Goal: Task Accomplishment & Management: Manage account settings

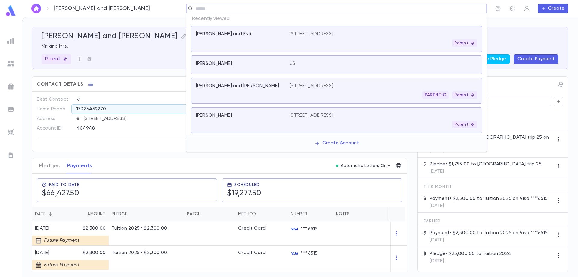
scroll to position [181, 0]
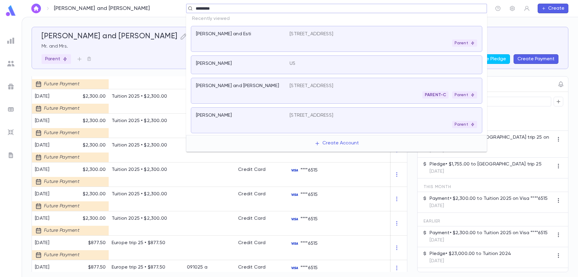
type input "**********"
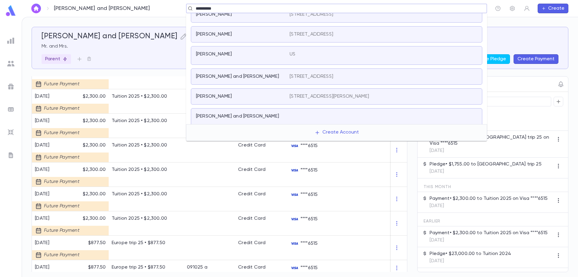
scroll to position [53, 0]
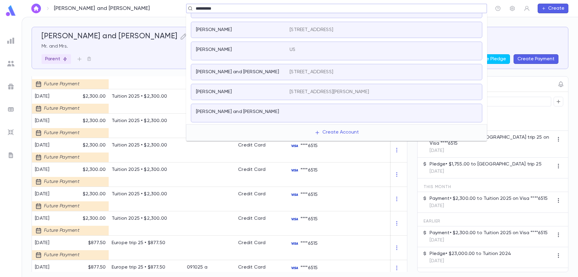
click at [272, 112] on div "[PERSON_NAME] and [PERSON_NAME]" at bounding box center [239, 112] width 86 height 6
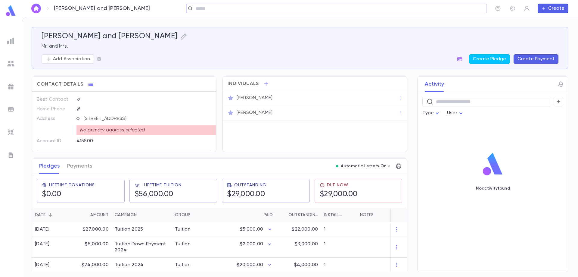
scroll to position [3, 0]
click at [96, 227] on div "$27,000.00" at bounding box center [92, 228] width 39 height 15
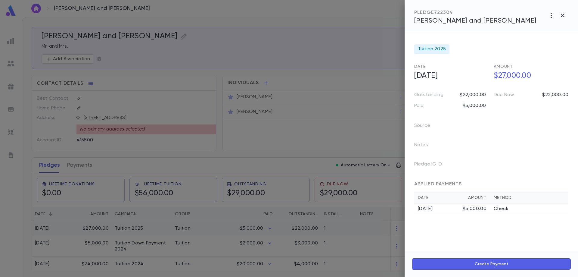
click at [96, 227] on div at bounding box center [289, 138] width 578 height 277
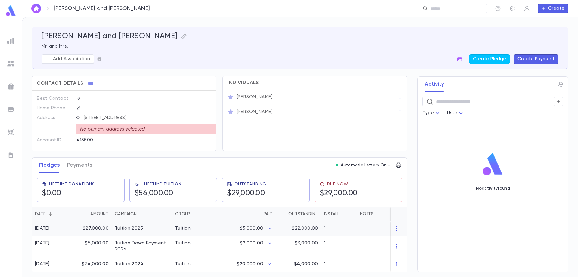
click at [96, 227] on div "$27,000.00" at bounding box center [92, 228] width 39 height 15
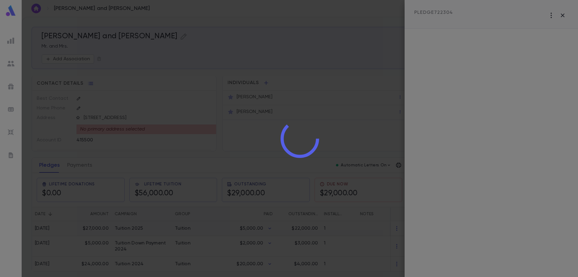
click at [96, 227] on div at bounding box center [300, 138] width 556 height 277
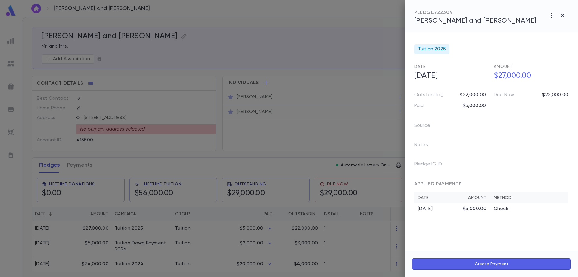
click at [98, 226] on div at bounding box center [289, 138] width 578 height 277
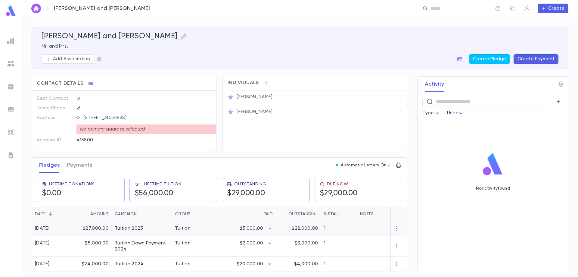
click at [98, 226] on div "$27,000.00" at bounding box center [92, 228] width 39 height 15
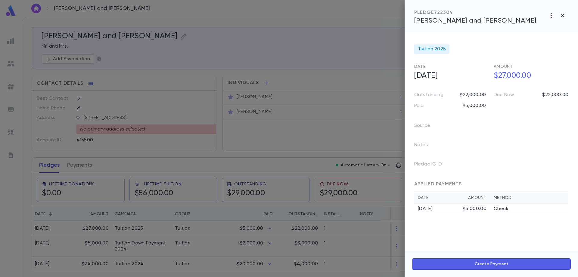
click at [192, 209] on div at bounding box center [289, 138] width 578 height 277
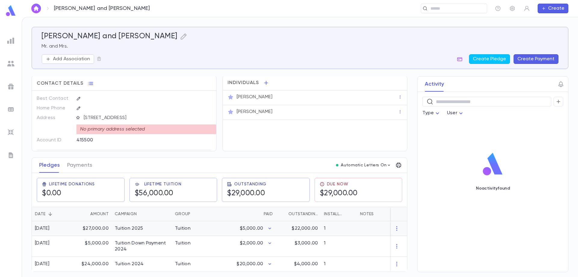
click at [139, 226] on div "Tuition 2025" at bounding box center [129, 228] width 28 height 6
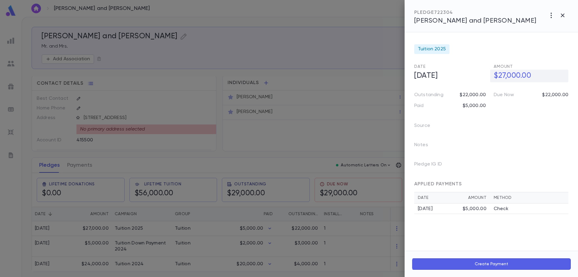
click at [515, 77] on h5 "$27,000.00" at bounding box center [529, 76] width 78 height 13
click at [515, 77] on input "**********" at bounding box center [531, 76] width 75 height 12
type input "**********"
click at [116, 217] on div at bounding box center [289, 138] width 578 height 277
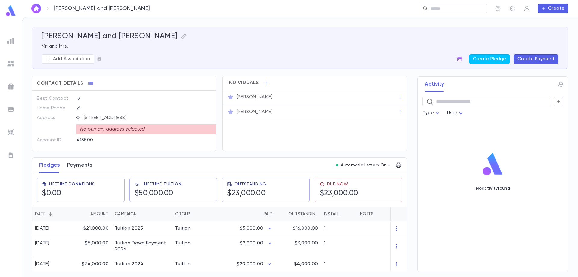
scroll to position [0, 0]
click at [82, 170] on button "Payments" at bounding box center [79, 165] width 25 height 15
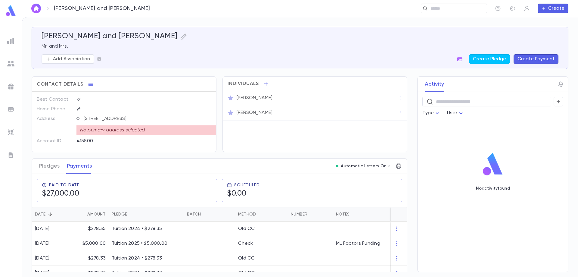
click at [442, 10] on input "text" at bounding box center [452, 9] width 47 height 6
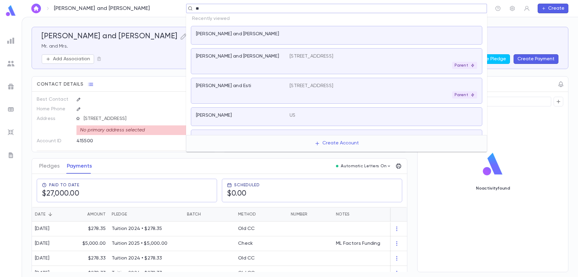
type input "***"
click at [262, 115] on div "[PERSON_NAME]" at bounding box center [239, 115] width 86 height 6
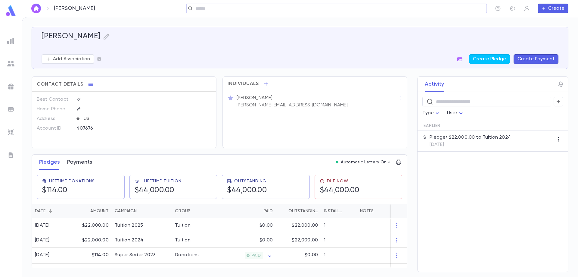
click at [81, 160] on button "Payments" at bounding box center [79, 161] width 25 height 15
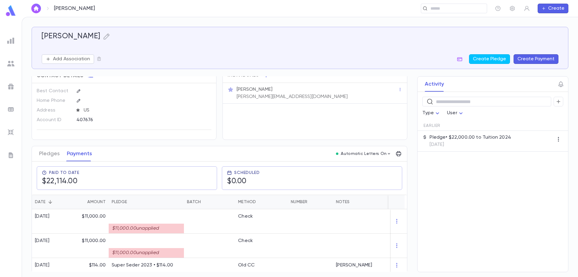
scroll to position [12, 0]
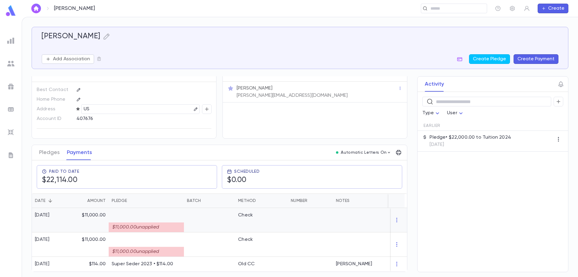
click at [137, 222] on div "$11,000.00 unapplied" at bounding box center [146, 227] width 75 height 10
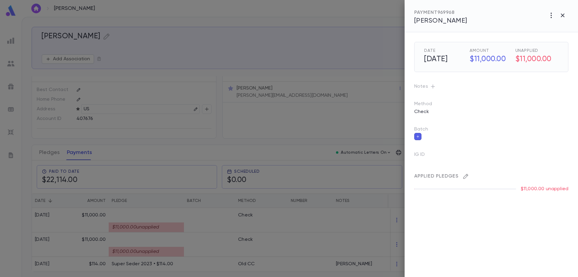
click at [466, 179] on button "button" at bounding box center [466, 176] width 10 height 10
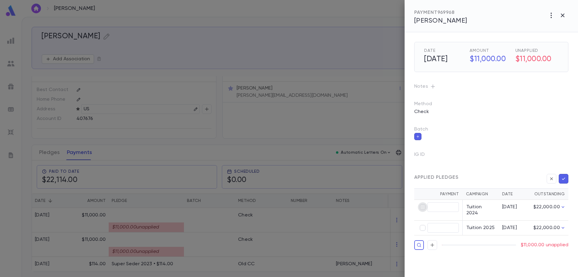
type input "*********"
click at [562, 179] on icon "button" at bounding box center [563, 178] width 5 height 6
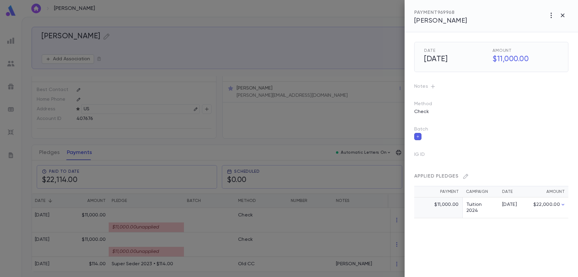
click at [190, 243] on div at bounding box center [289, 138] width 578 height 277
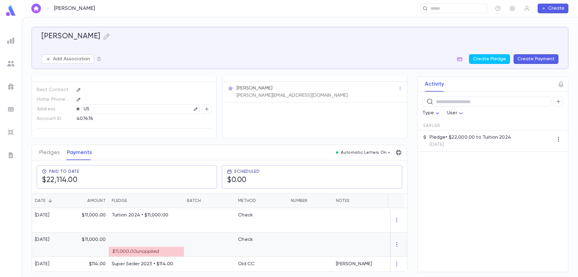
scroll to position [0, 0]
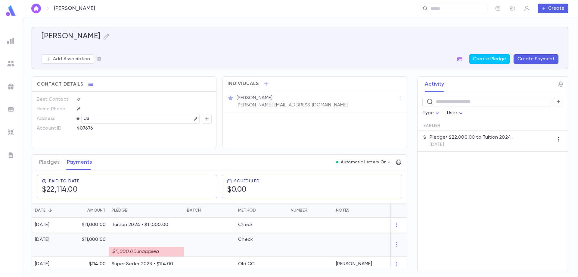
click at [190, 243] on div at bounding box center [209, 244] width 51 height 24
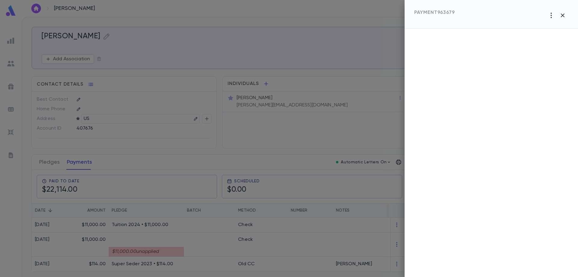
click at [163, 245] on div at bounding box center [289, 138] width 578 height 277
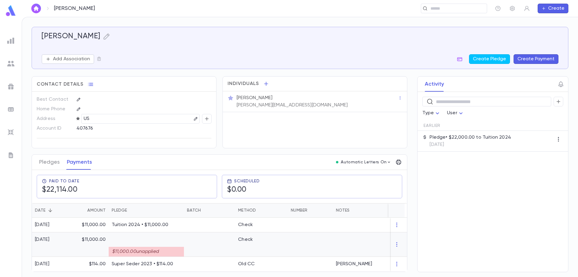
click at [137, 251] on div "$11,000.00 unapplied" at bounding box center [146, 251] width 75 height 10
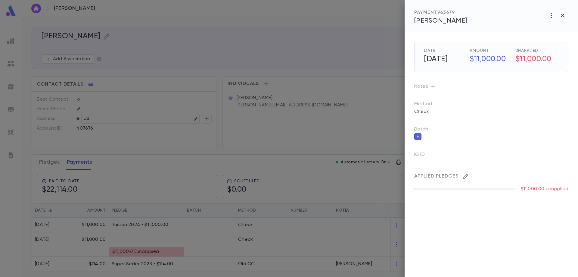
click at [466, 176] on icon "button" at bounding box center [466, 176] width 6 height 6
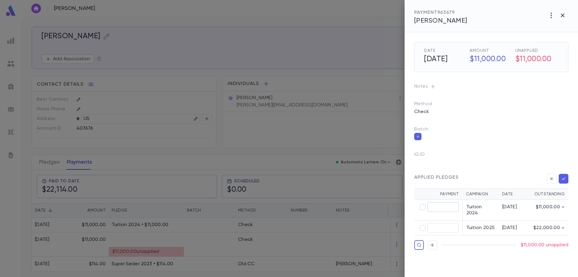
type input "*********"
drag, startPoint x: 460, startPoint y: 255, endPoint x: 430, endPoint y: 252, distance: 30.2
click at [430, 252] on div "Date [DATE] Amount $11,000.00 Unapplied $11,000.00 Notes Method Check Batch IG …" at bounding box center [491, 154] width 173 height 244
click at [563, 178] on icon "button" at bounding box center [563, 178] width 5 height 6
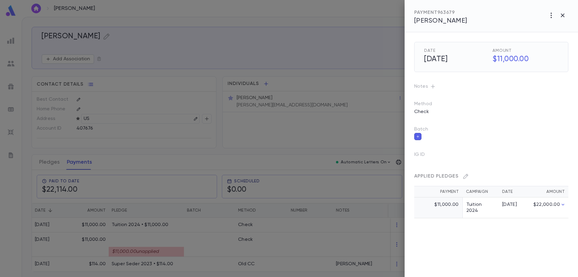
click at [53, 168] on div at bounding box center [289, 138] width 578 height 277
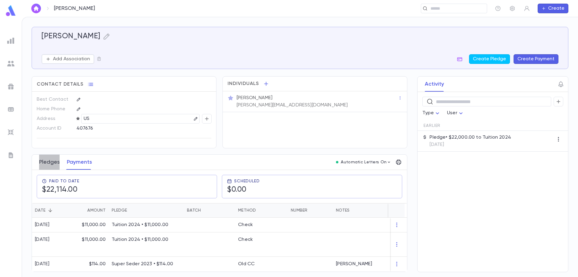
click at [52, 165] on button "Pledges" at bounding box center [49, 161] width 20 height 15
